Goal: Task Accomplishment & Management: Use online tool/utility

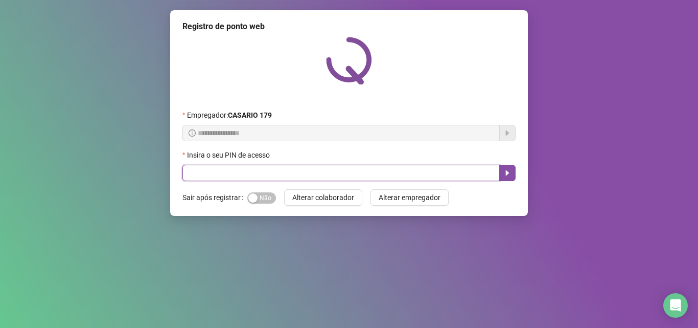
click at [197, 178] on input "text" at bounding box center [341, 173] width 317 height 16
type input "*****"
click at [509, 168] on button "button" at bounding box center [507, 173] width 16 height 16
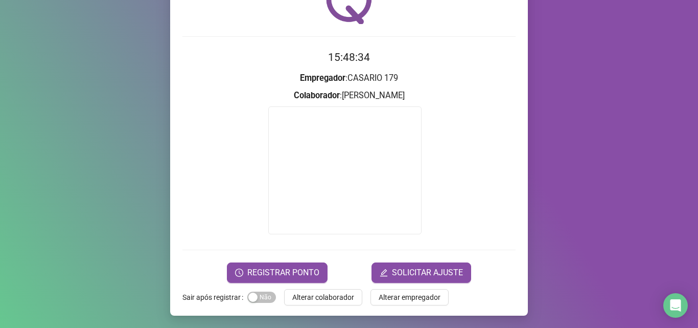
scroll to position [59, 0]
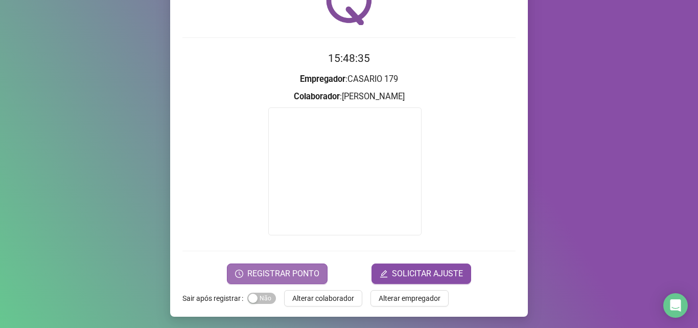
click at [272, 263] on button "REGISTRAR PONTO" at bounding box center [277, 273] width 101 height 20
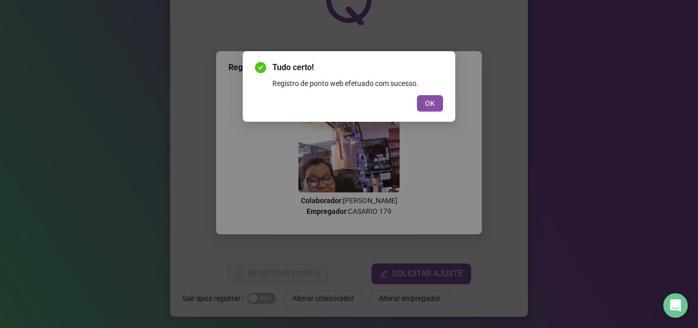
click at [440, 100] on button "OK" at bounding box center [430, 103] width 26 height 16
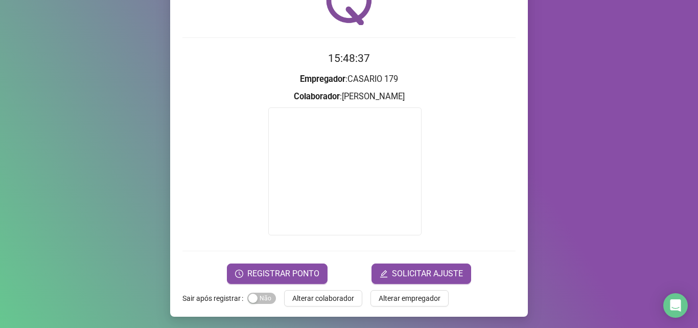
drag, startPoint x: 330, startPoint y: 305, endPoint x: 337, endPoint y: 300, distance: 9.2
click at [337, 300] on button "Alterar colaborador" at bounding box center [323, 298] width 78 height 16
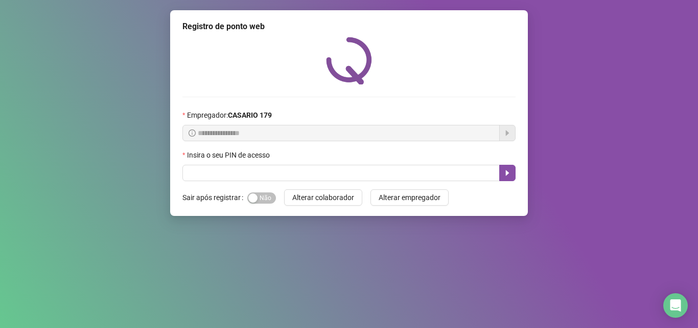
scroll to position [0, 0]
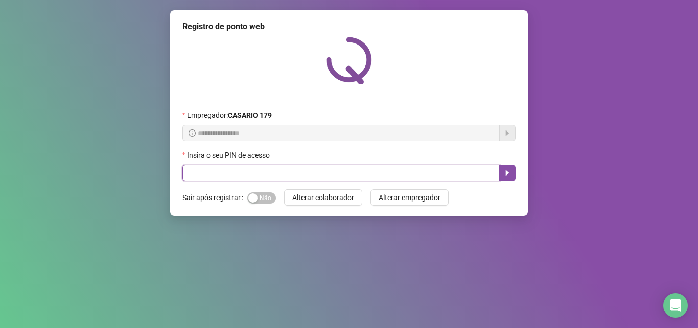
click at [267, 169] on input "text" at bounding box center [341, 173] width 317 height 16
type input "*****"
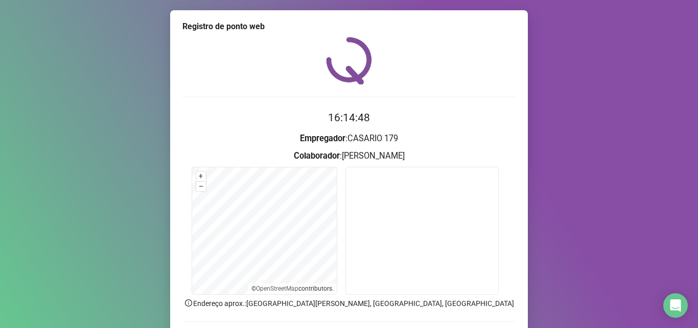
scroll to position [62, 0]
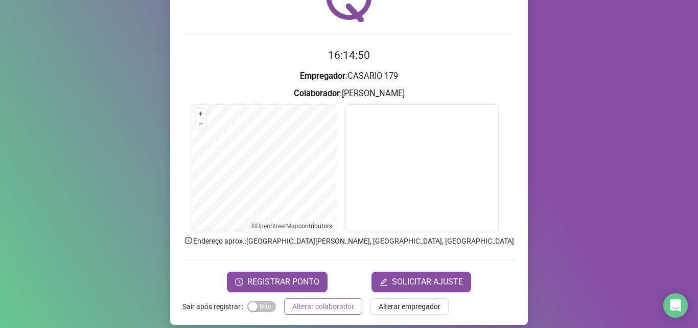
click at [315, 310] on span "Alterar colaborador" at bounding box center [323, 306] width 62 height 11
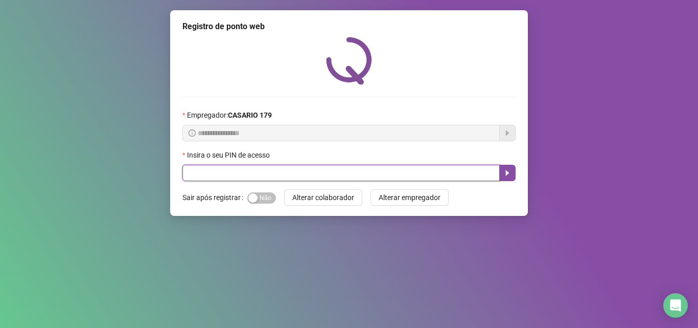
click at [300, 179] on input "text" at bounding box center [341, 173] width 317 height 16
type input "*****"
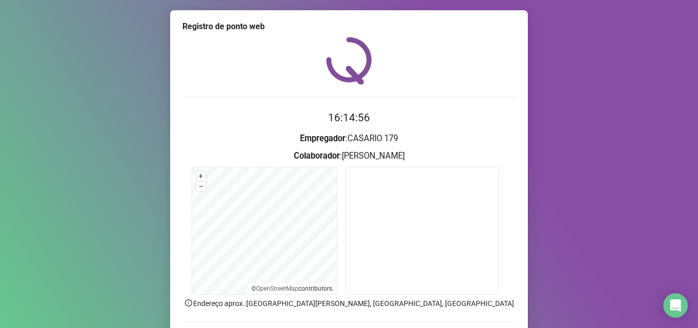
scroll to position [40, 0]
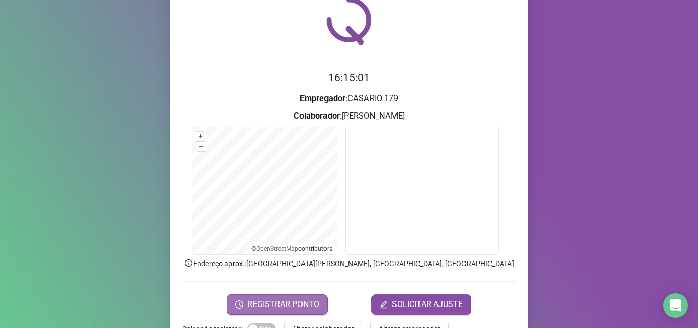
click at [271, 301] on span "REGISTRAR PONTO" at bounding box center [283, 304] width 72 height 12
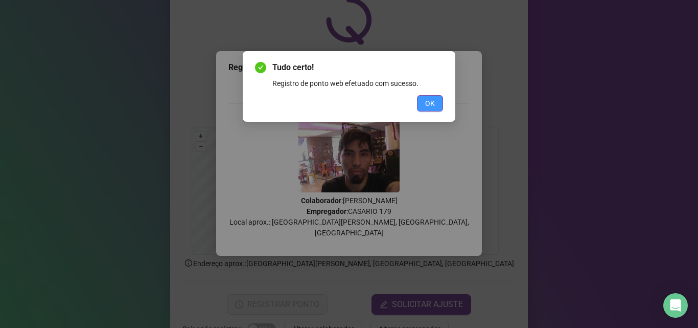
click at [428, 104] on span "OK" at bounding box center [430, 103] width 10 height 11
